Goal: Task Accomplishment & Management: Complete application form

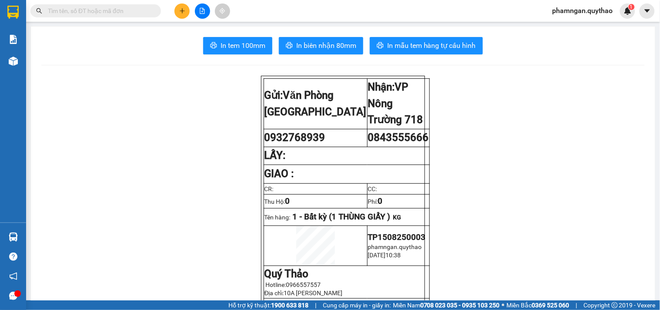
click at [179, 8] on icon "plus" at bounding box center [182, 11] width 6 height 6
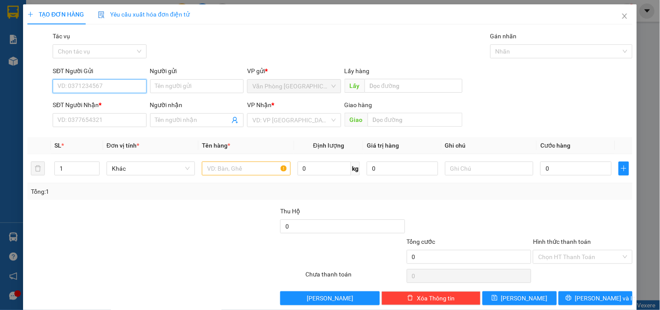
click at [104, 85] on input "SĐT Người Gửi" at bounding box center [100, 86] width 94 height 14
click at [112, 81] on input "SĐT Người Gửi" at bounding box center [100, 86] width 94 height 14
click at [114, 122] on input "SĐT Người Nhận *" at bounding box center [100, 120] width 94 height 14
click at [120, 116] on input "SĐT Người Nhận *" at bounding box center [100, 120] width 94 height 14
paste input "0847234234"
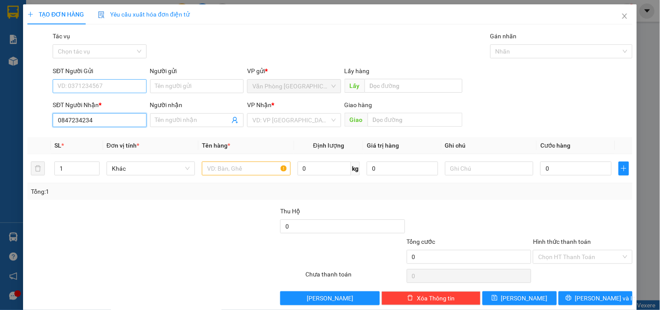
type input "0847234234"
drag, startPoint x: 91, startPoint y: 83, endPoint x: 84, endPoint y: 81, distance: 6.3
click at [84, 81] on input "SĐT Người Gửi" at bounding box center [100, 86] width 94 height 14
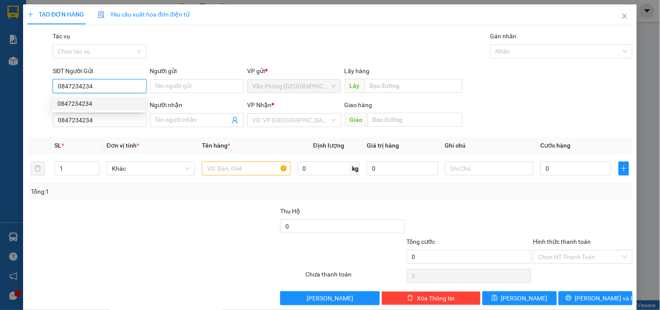
click at [99, 101] on div "0847234234" at bounding box center [98, 104] width 82 height 10
type input "0847234234"
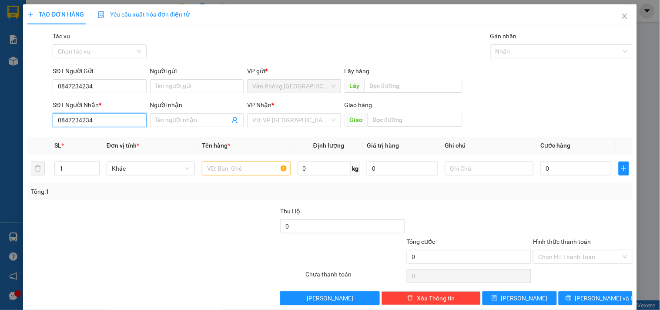
click at [98, 119] on input "0847234234" at bounding box center [100, 120] width 94 height 14
click at [292, 119] on input "search" at bounding box center [290, 120] width 77 height 13
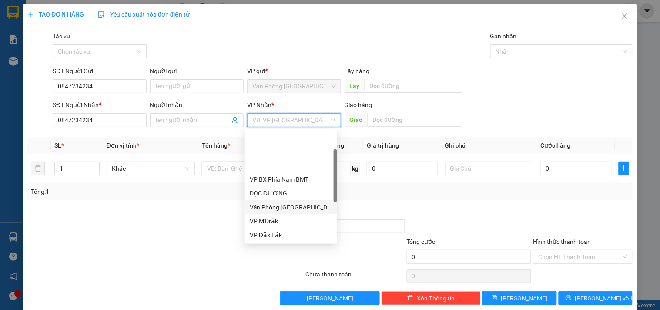
scroll to position [48, 0]
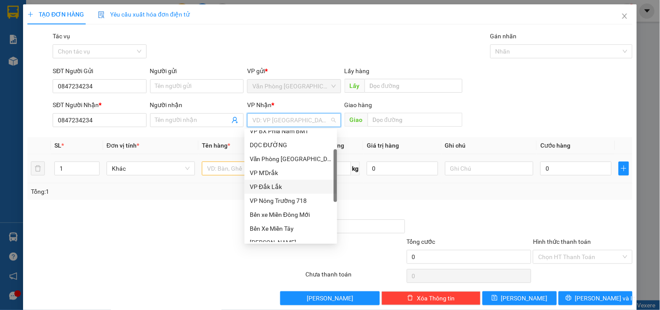
drag, startPoint x: 275, startPoint y: 186, endPoint x: 241, endPoint y: 173, distance: 36.6
click at [273, 185] on div "VP Đắk Lắk" at bounding box center [291, 187] width 82 height 10
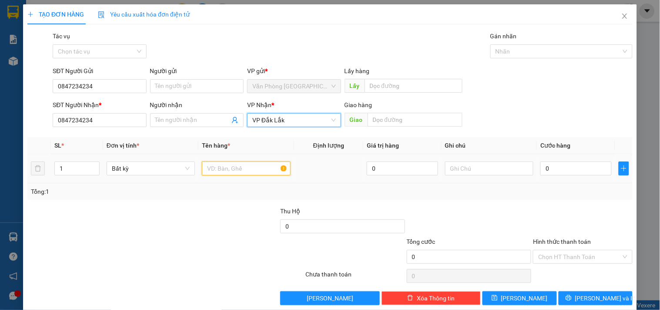
click at [236, 167] on input "text" at bounding box center [246, 169] width 88 height 14
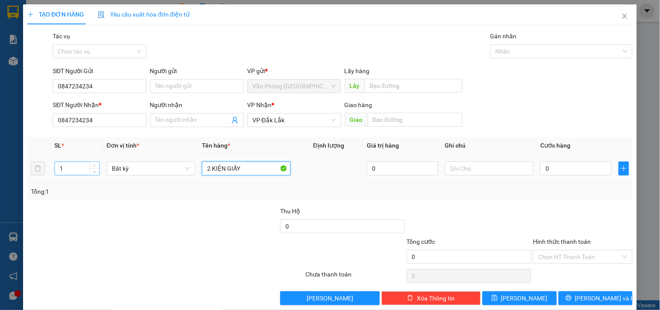
type input "2 KIỆN GIẤY"
drag, startPoint x: 81, startPoint y: 172, endPoint x: 86, endPoint y: 172, distance: 5.7
click at [81, 172] on input "1" at bounding box center [77, 168] width 44 height 13
type input "2"
click at [572, 177] on td "0" at bounding box center [576, 168] width 78 height 29
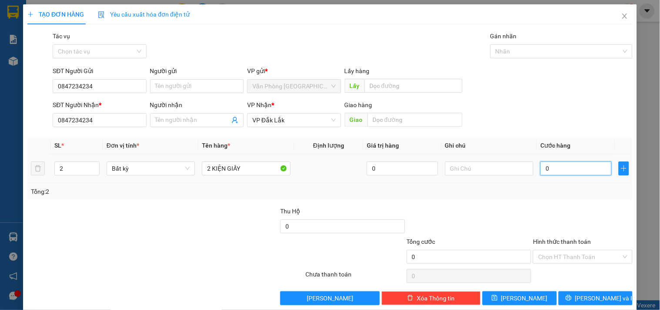
click at [564, 173] on input "0" at bounding box center [576, 169] width 71 height 14
type input "1"
type input "10"
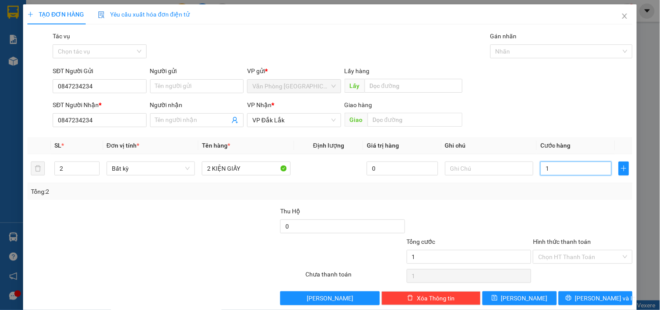
type input "10"
type input "1"
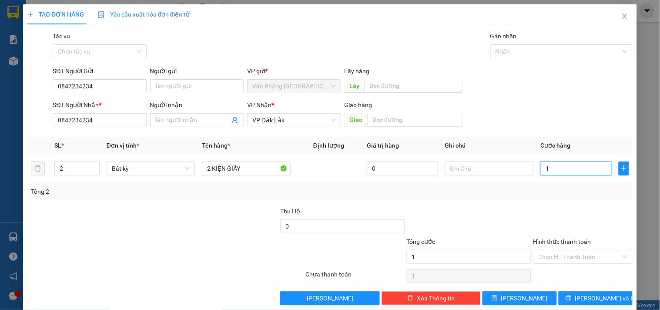
type input "12"
type input "120"
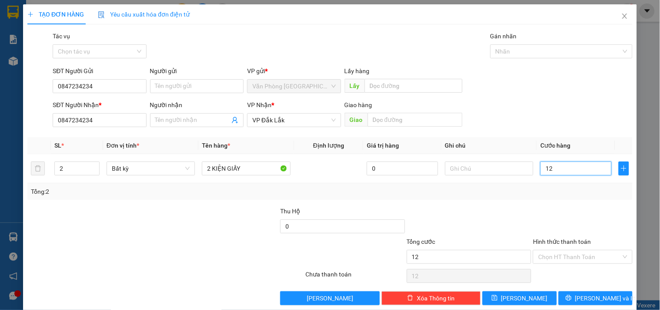
type input "120"
type input "1.200"
type input "12.000"
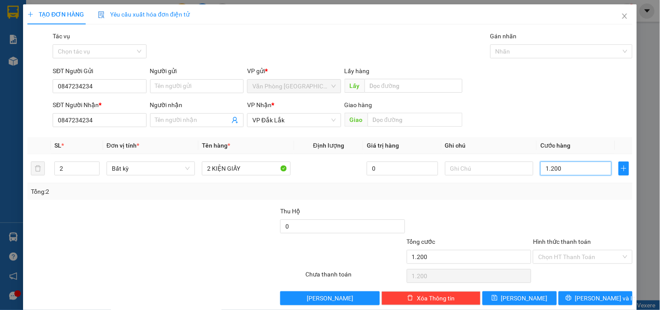
type input "12.000"
type input "120.000"
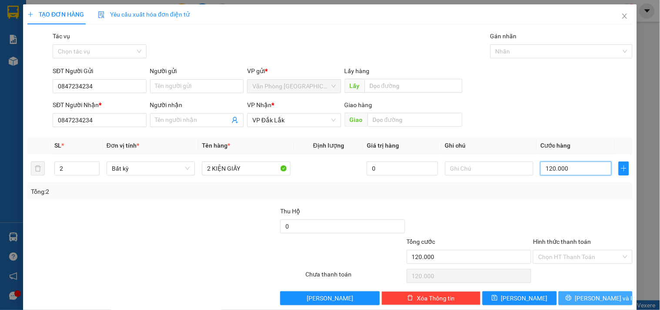
type input "120.000"
click at [586, 302] on span "Lưu và In" at bounding box center [606, 298] width 61 height 10
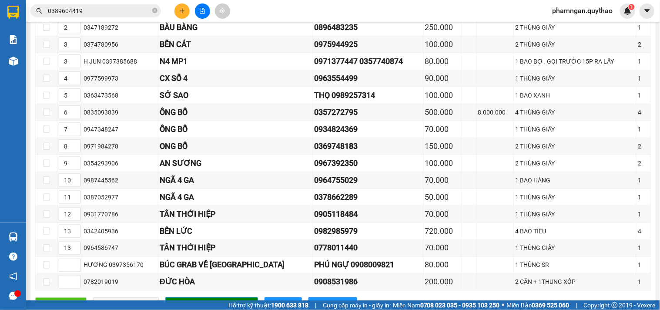
scroll to position [66, 0]
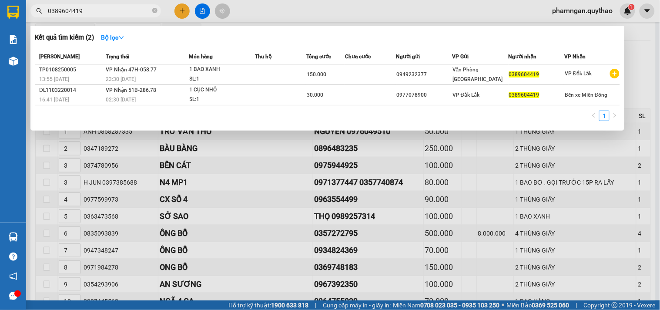
drag, startPoint x: 155, startPoint y: 10, endPoint x: 125, endPoint y: 11, distance: 30.9
click at [146, 11] on span "0389604419" at bounding box center [95, 10] width 131 height 13
click at [125, 11] on input "0389604419" at bounding box center [99, 11] width 103 height 10
click at [154, 10] on icon "close-circle" at bounding box center [154, 10] width 5 height 5
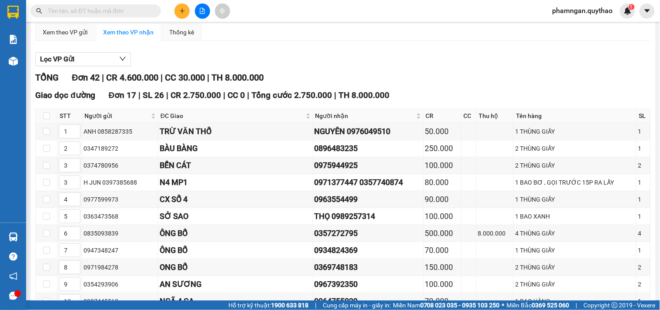
click at [115, 10] on input "text" at bounding box center [99, 11] width 103 height 10
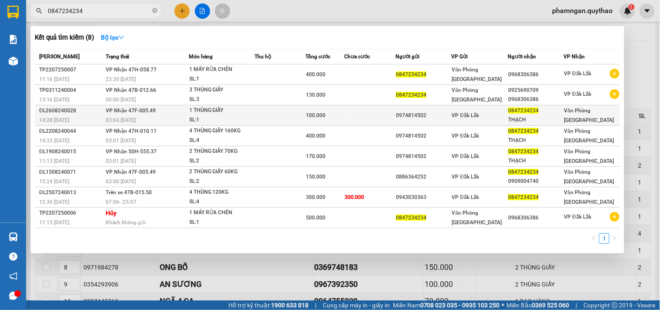
type input "0847234234"
drag, startPoint x: 543, startPoint y: 111, endPoint x: 508, endPoint y: 112, distance: 34.9
click at [508, 112] on tr "ĐL2608240028 14:28 [DATE] VP Nhận 47F-005.49 03:04 [DATE] 1 THÙNG GIẤY SL: 1 10…" at bounding box center [328, 115] width 586 height 20
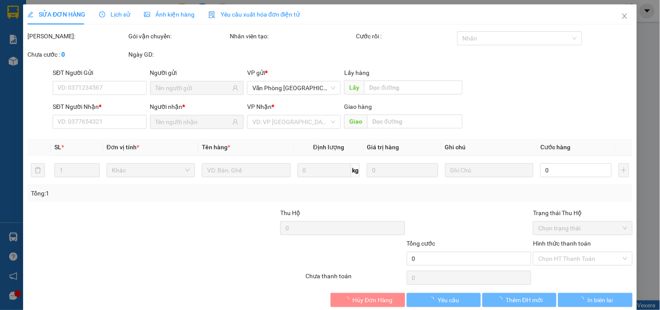
type input "0974814502"
type input "0847234234"
type input "THẠCH"
type input "100.000"
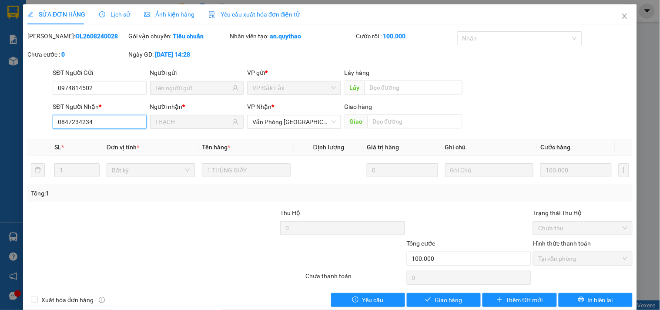
drag, startPoint x: 104, startPoint y: 122, endPoint x: 0, endPoint y: 148, distance: 107.7
click at [0, 148] on div "SỬA ĐƠN HÀNG Lịch sử Ảnh kiện hàng Yêu cầu xuất hóa đơn điện tử Total Paid Fee …" at bounding box center [330, 155] width 660 height 310
